Goal: Information Seeking & Learning: Learn about a topic

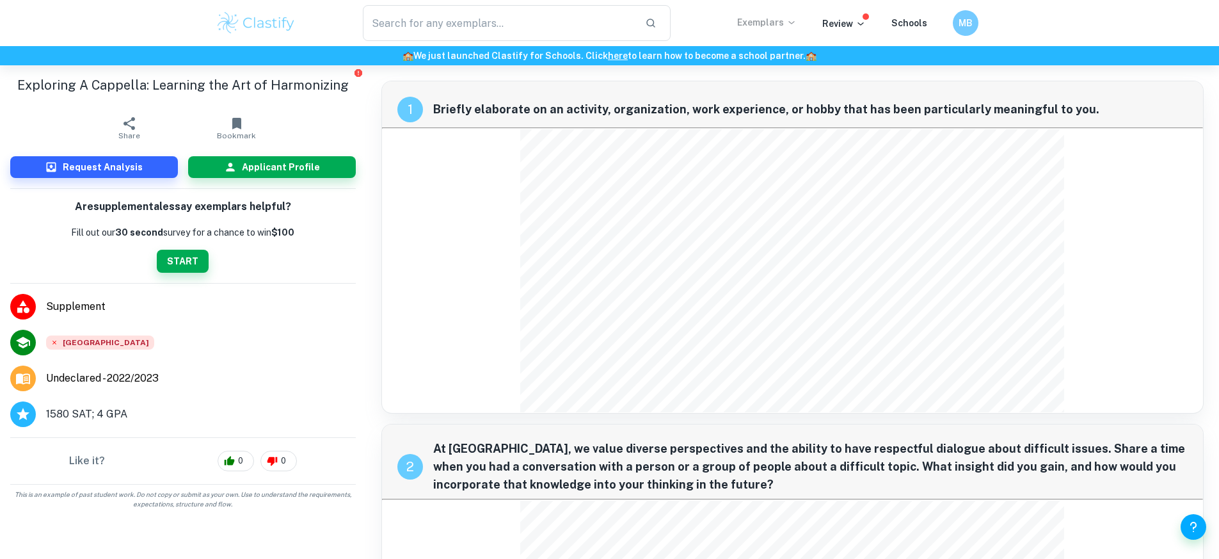
click at [782, 15] on p "Exemplars" at bounding box center [767, 22] width 60 height 14
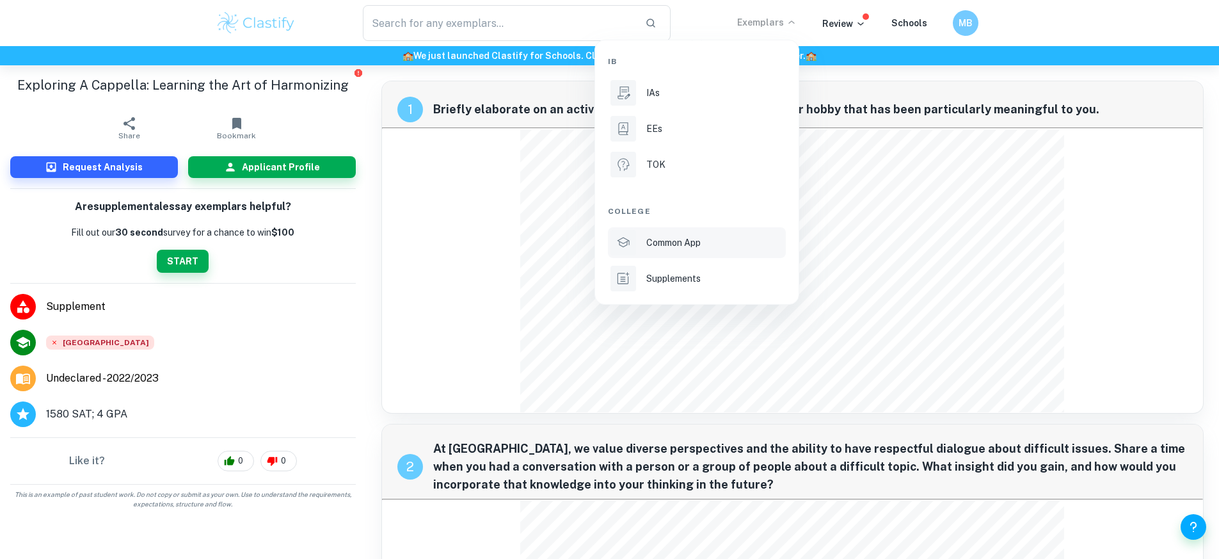
click at [684, 254] on li "Common App" at bounding box center [697, 242] width 178 height 31
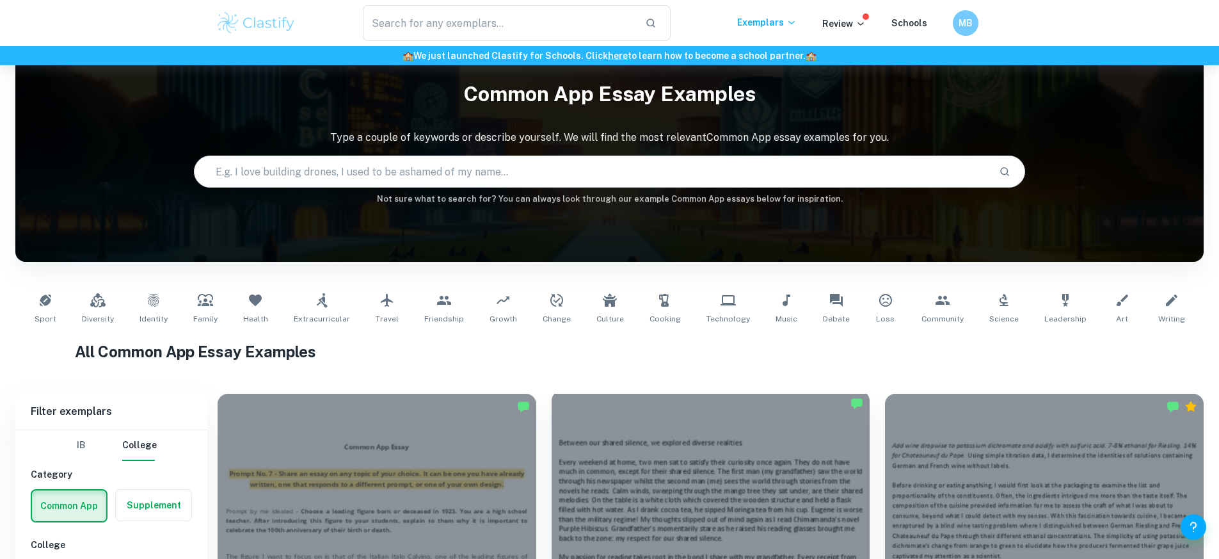
scroll to position [230, 0]
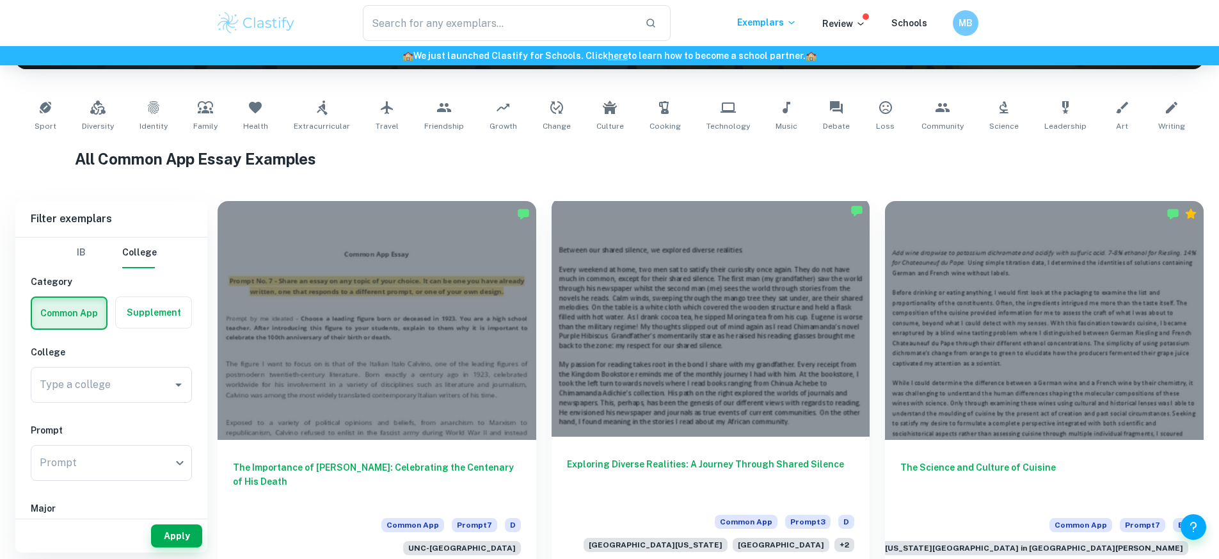
click at [577, 349] on div at bounding box center [711, 317] width 319 height 239
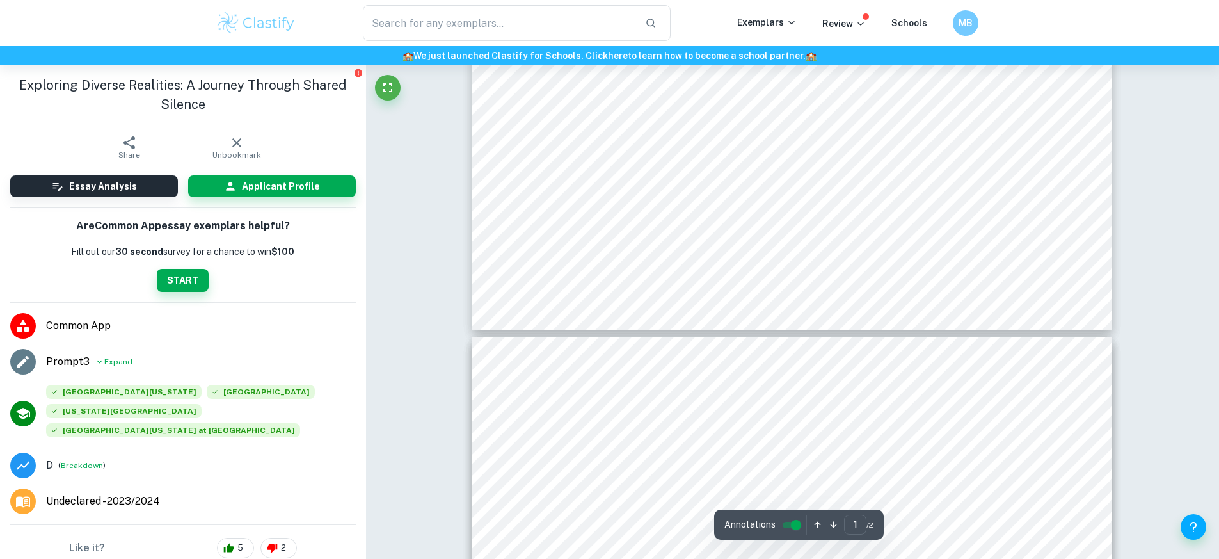
type input "2"
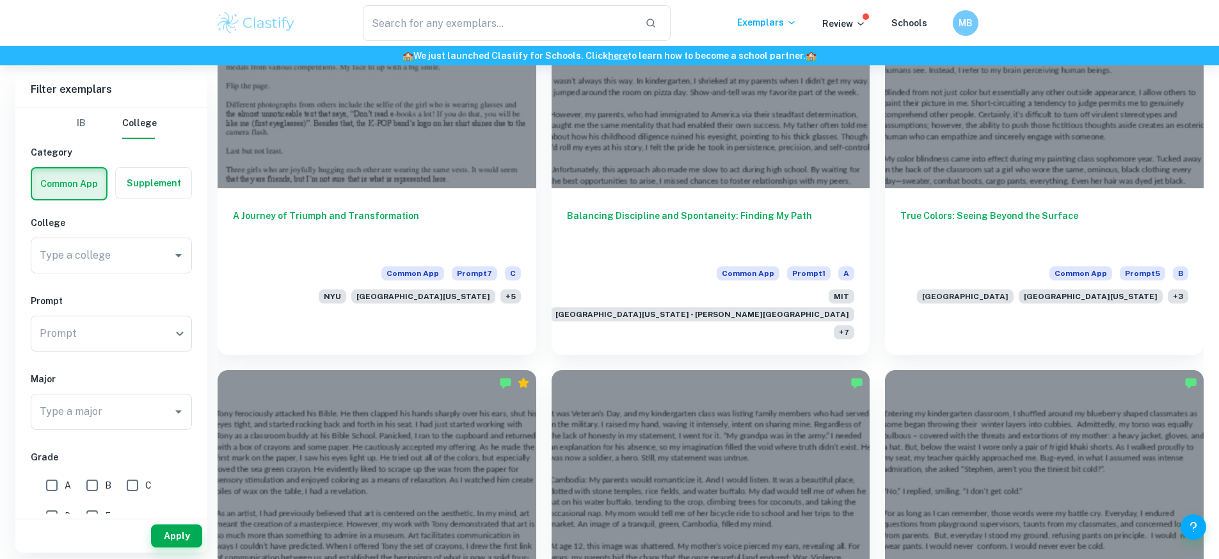
scroll to position [1426, 0]
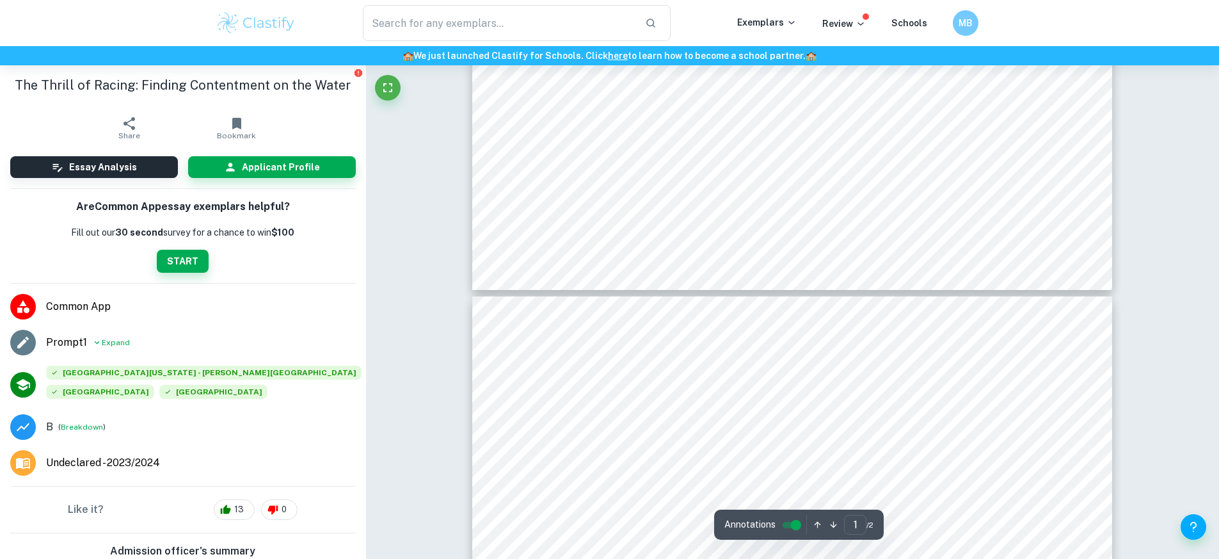
type input "2"
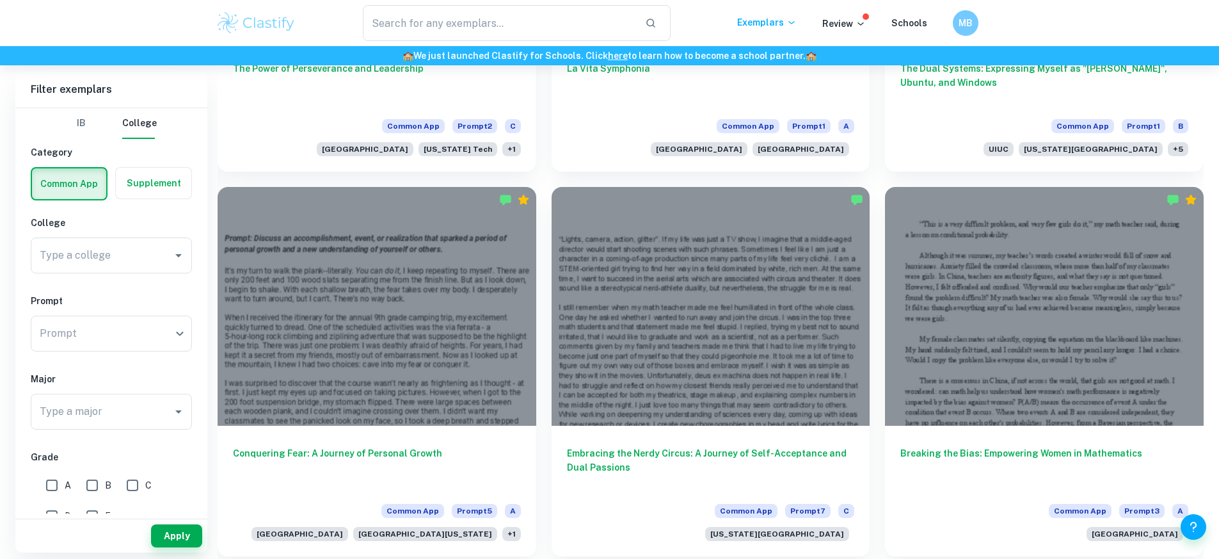
scroll to position [5540, 0]
